Goal: Navigation & Orientation: Go to known website

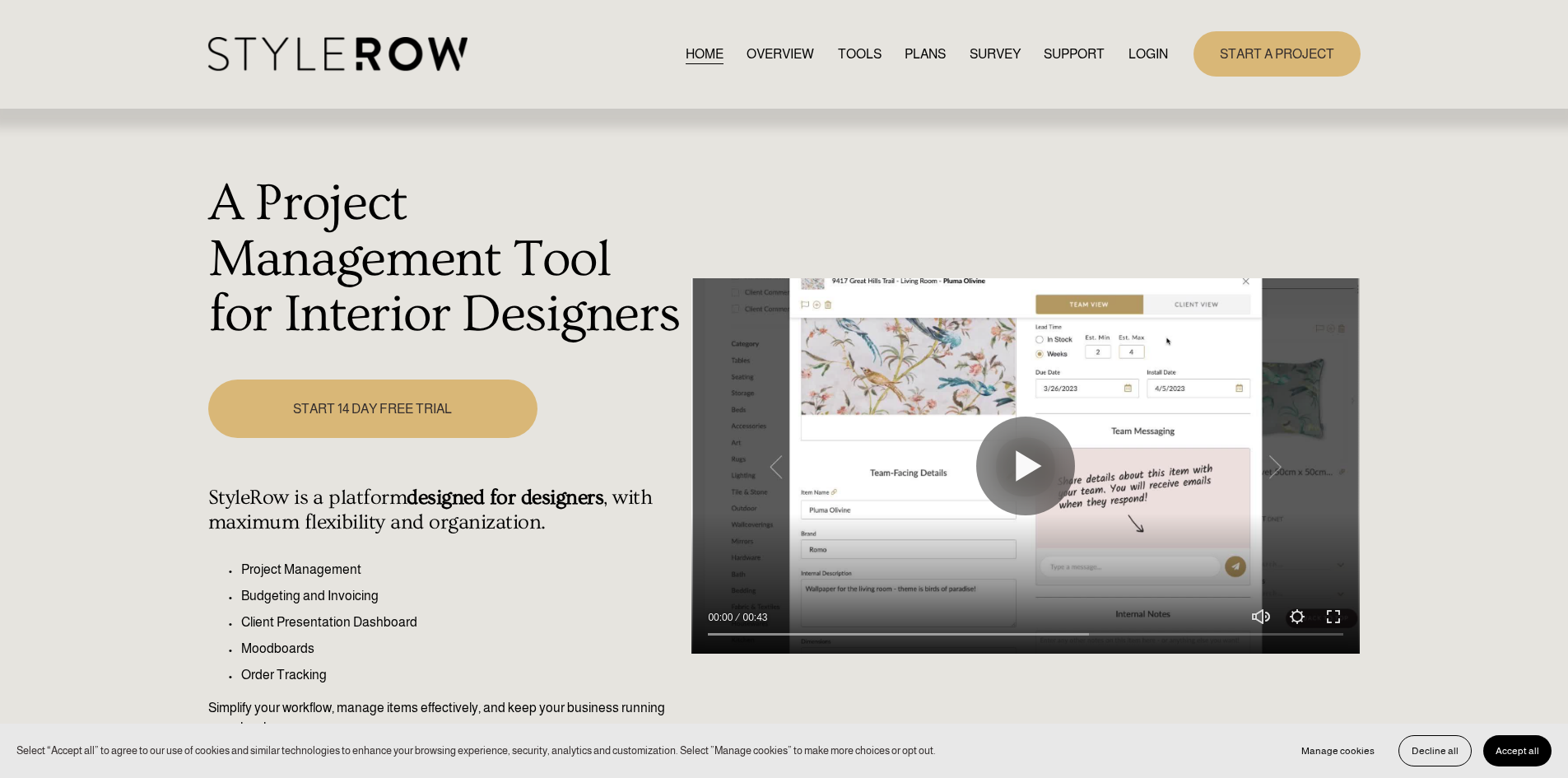
click at [1152, 58] on link "LOGIN" at bounding box center [1148, 53] width 40 height 22
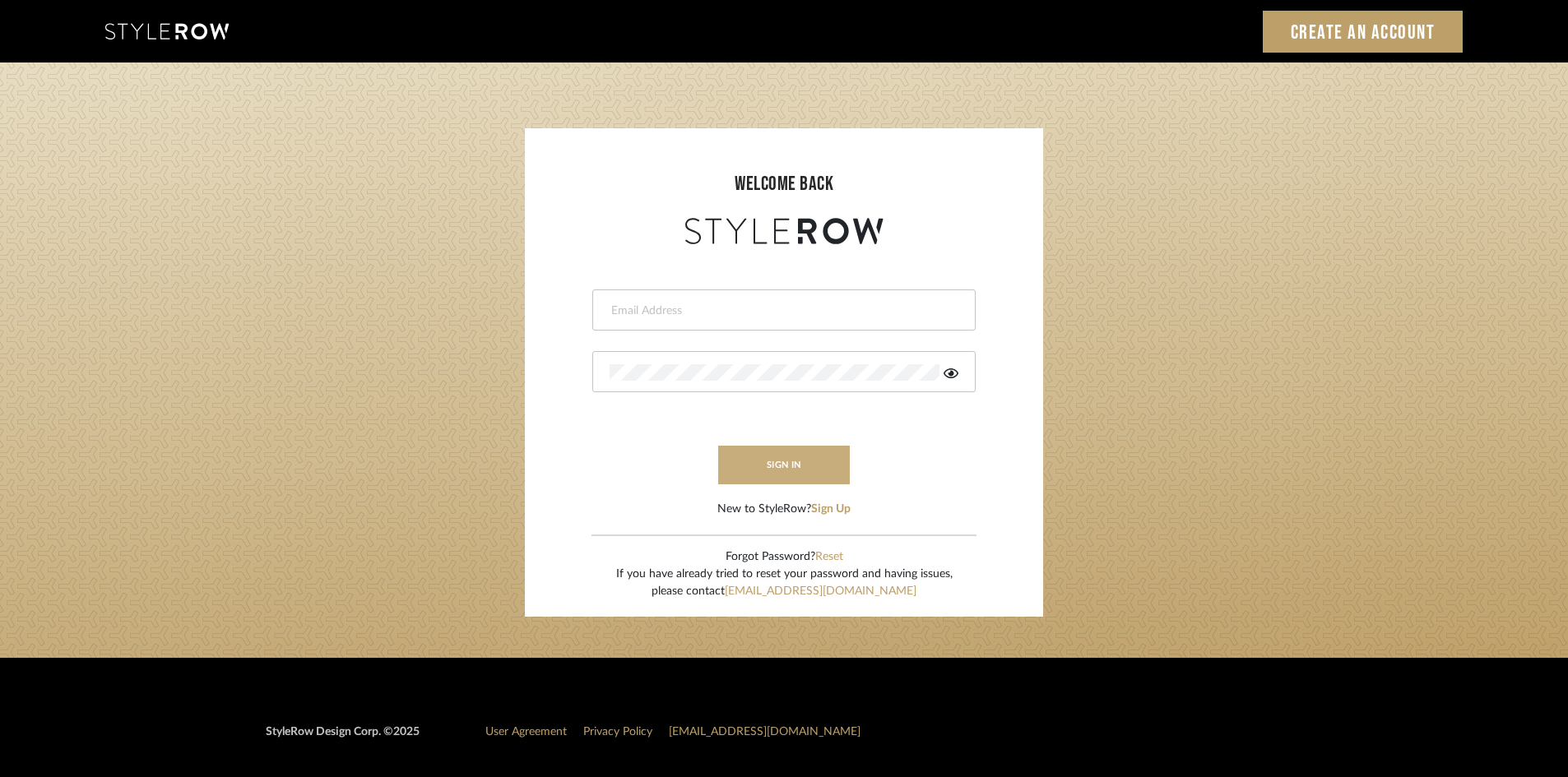
type input "carrie@tresbelleinteriors.com"
click at [786, 459] on button "sign in" at bounding box center [784, 465] width 131 height 39
